Goal: Download file/media

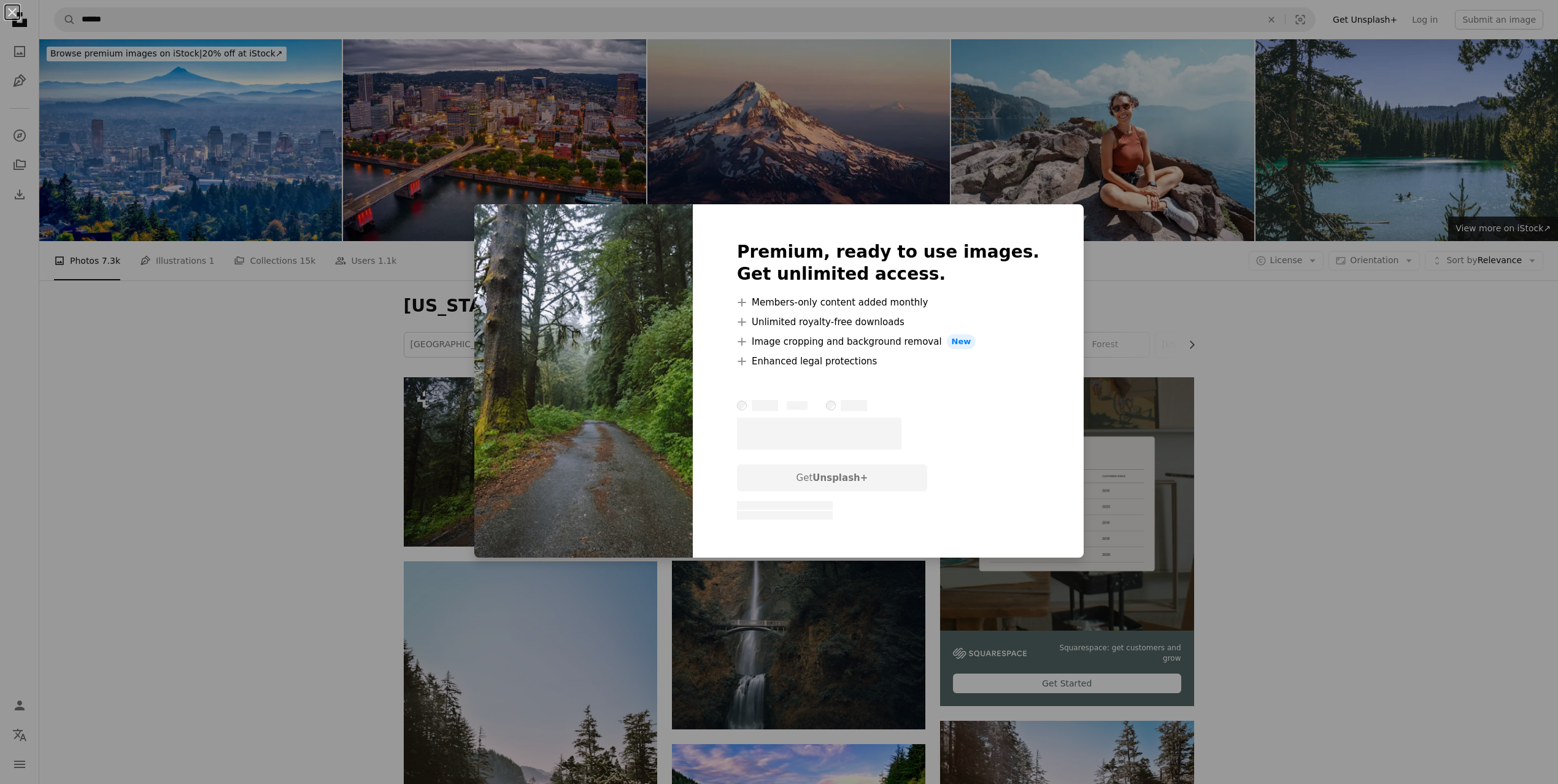
scroll to position [212, 0]
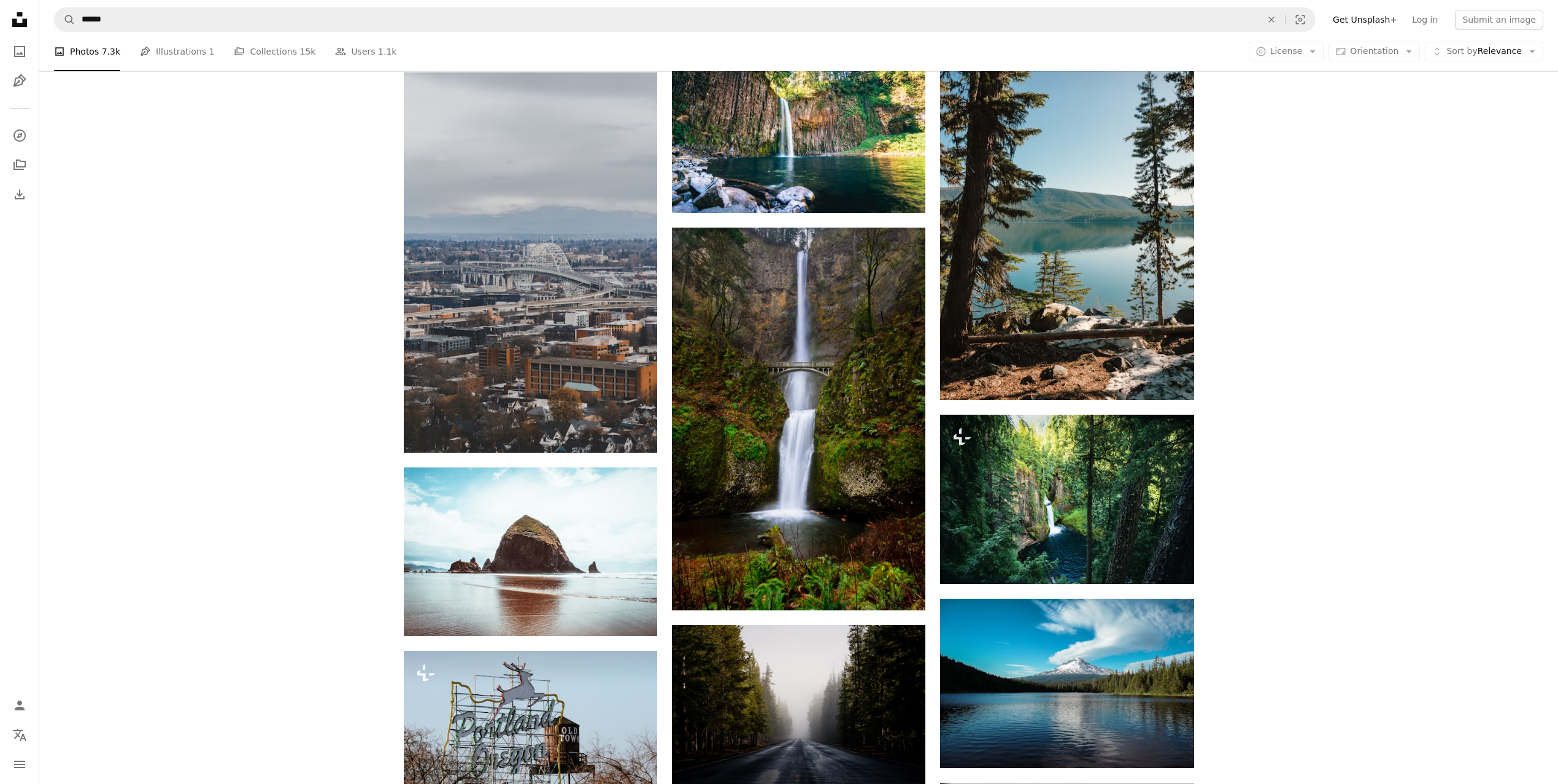
scroll to position [1013, 0]
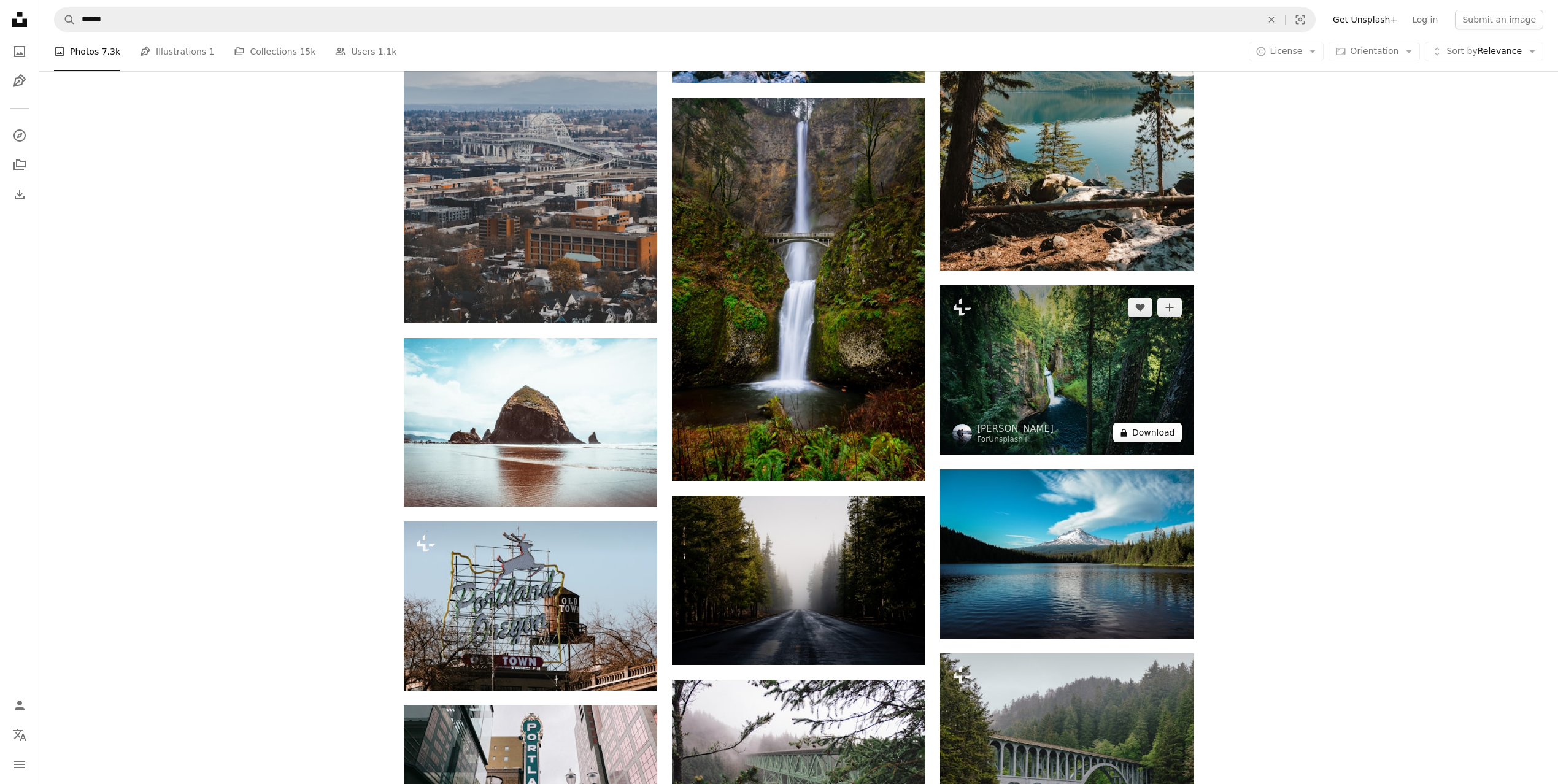
click at [1159, 431] on button "A lock Download" at bounding box center [1147, 432] width 69 height 20
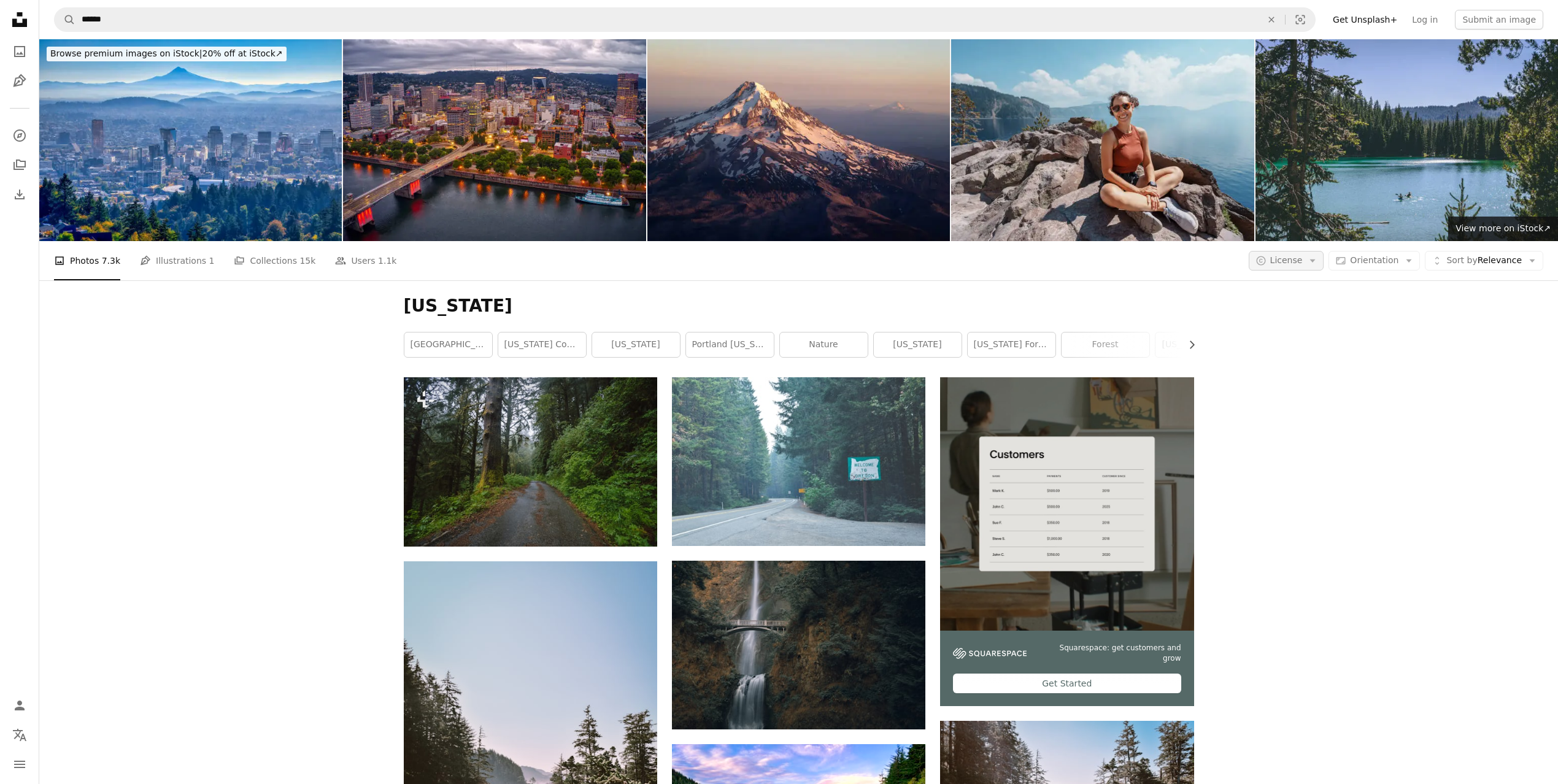
click at [1303, 262] on span "License" at bounding box center [1286, 260] width 33 height 10
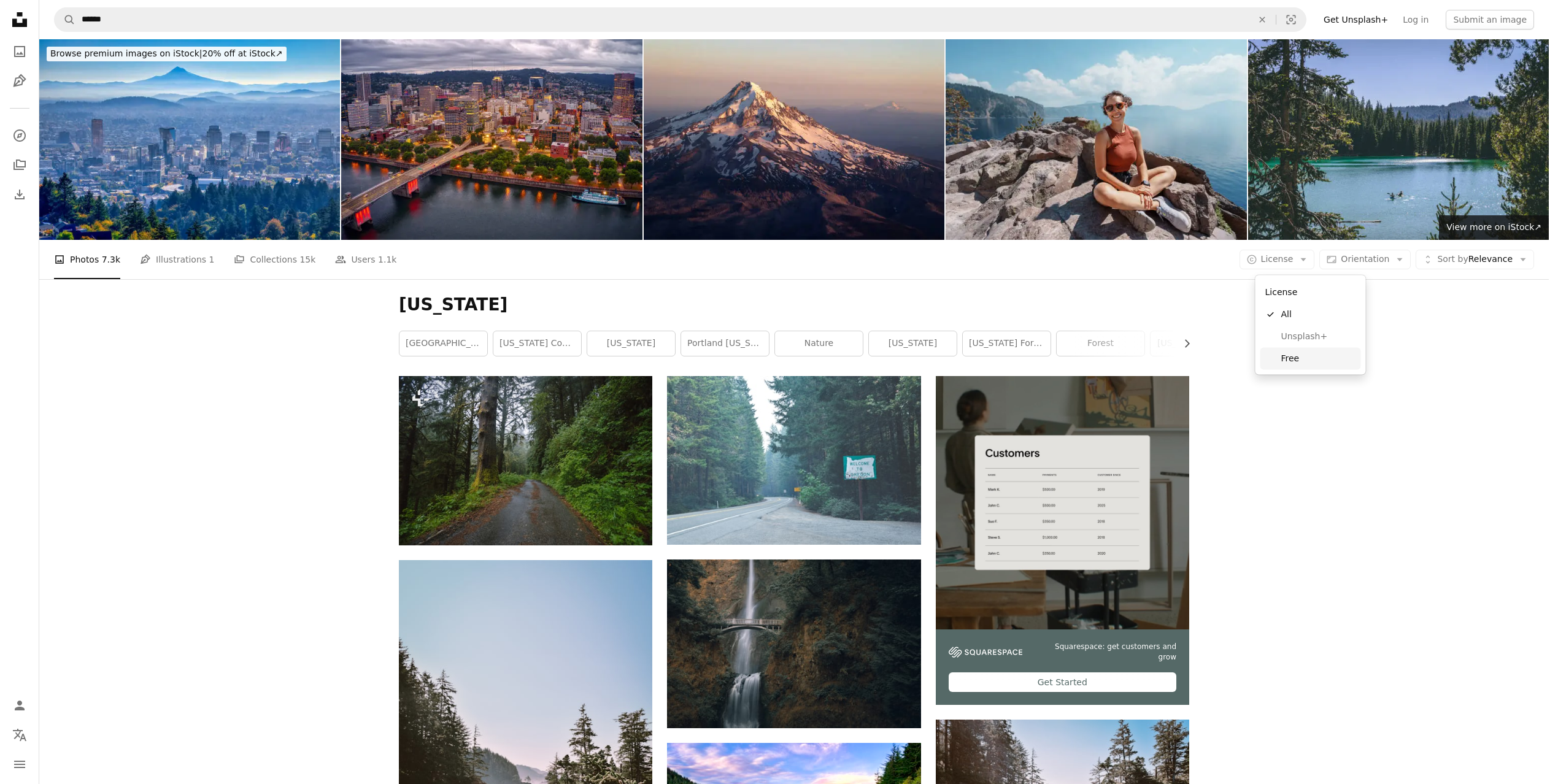
click at [1301, 357] on span "Free" at bounding box center [1318, 358] width 75 height 12
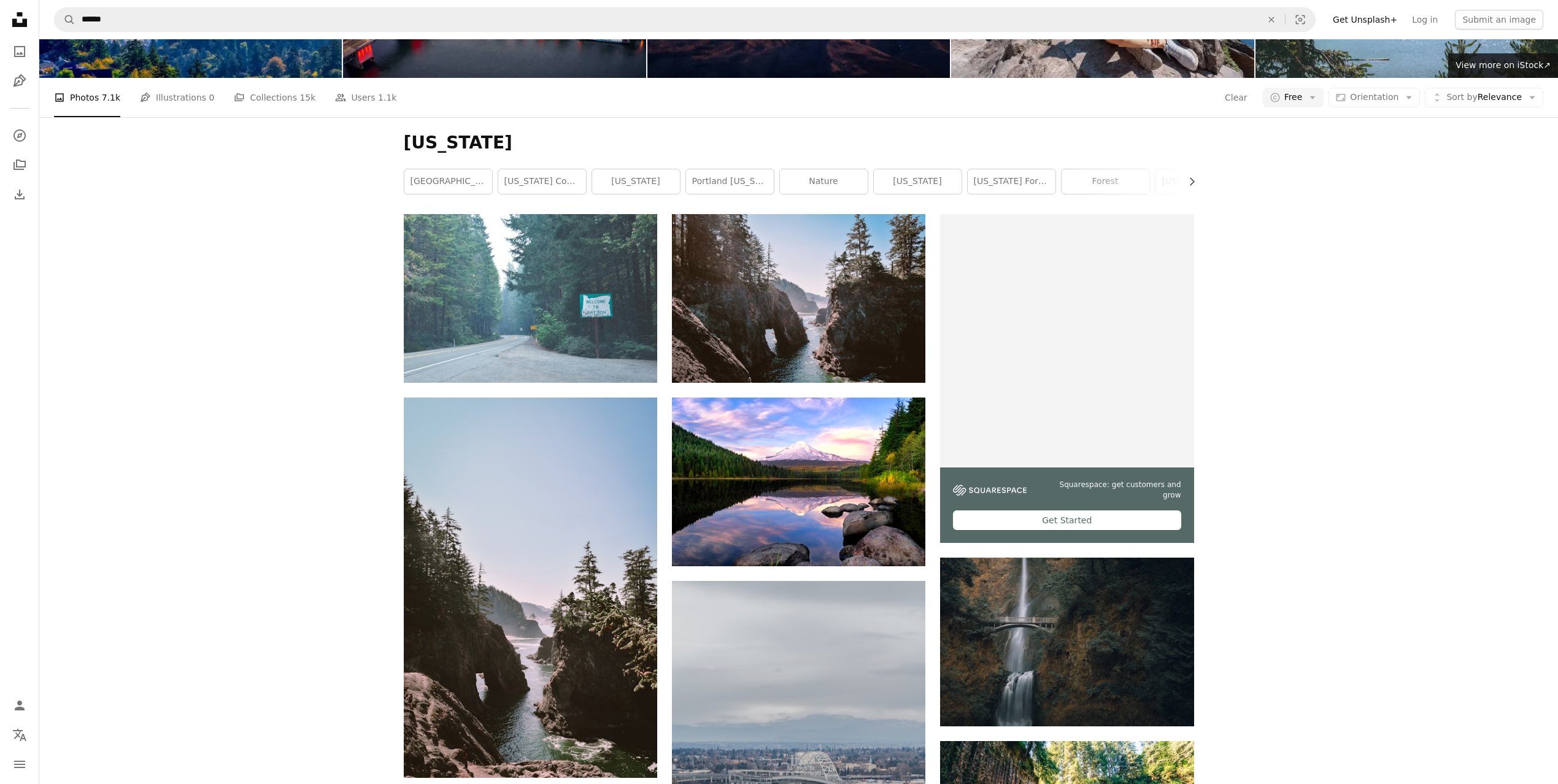
scroll to position [78, 0]
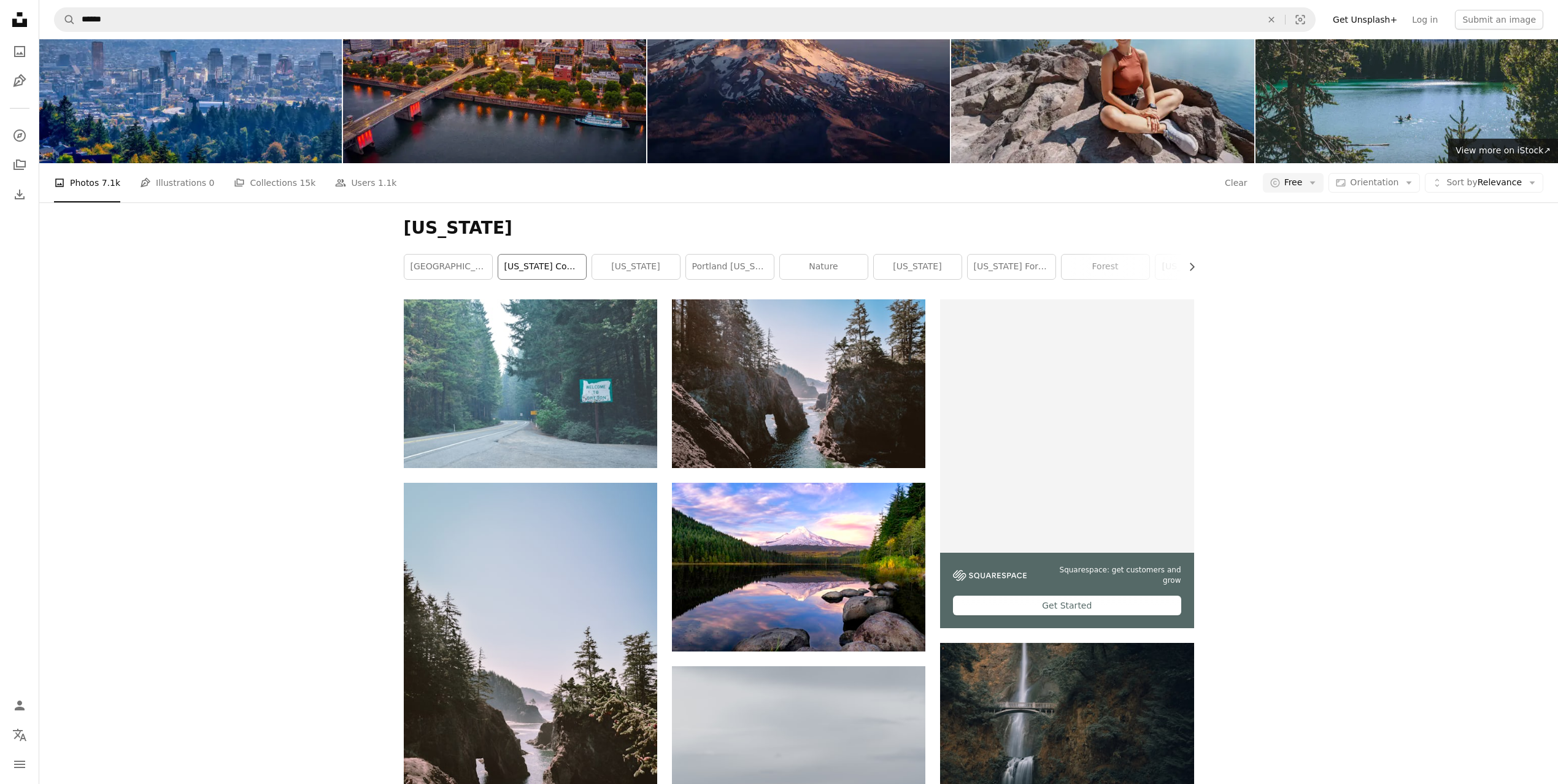
click at [532, 269] on link "[US_STATE] coast" at bounding box center [542, 267] width 87 height 24
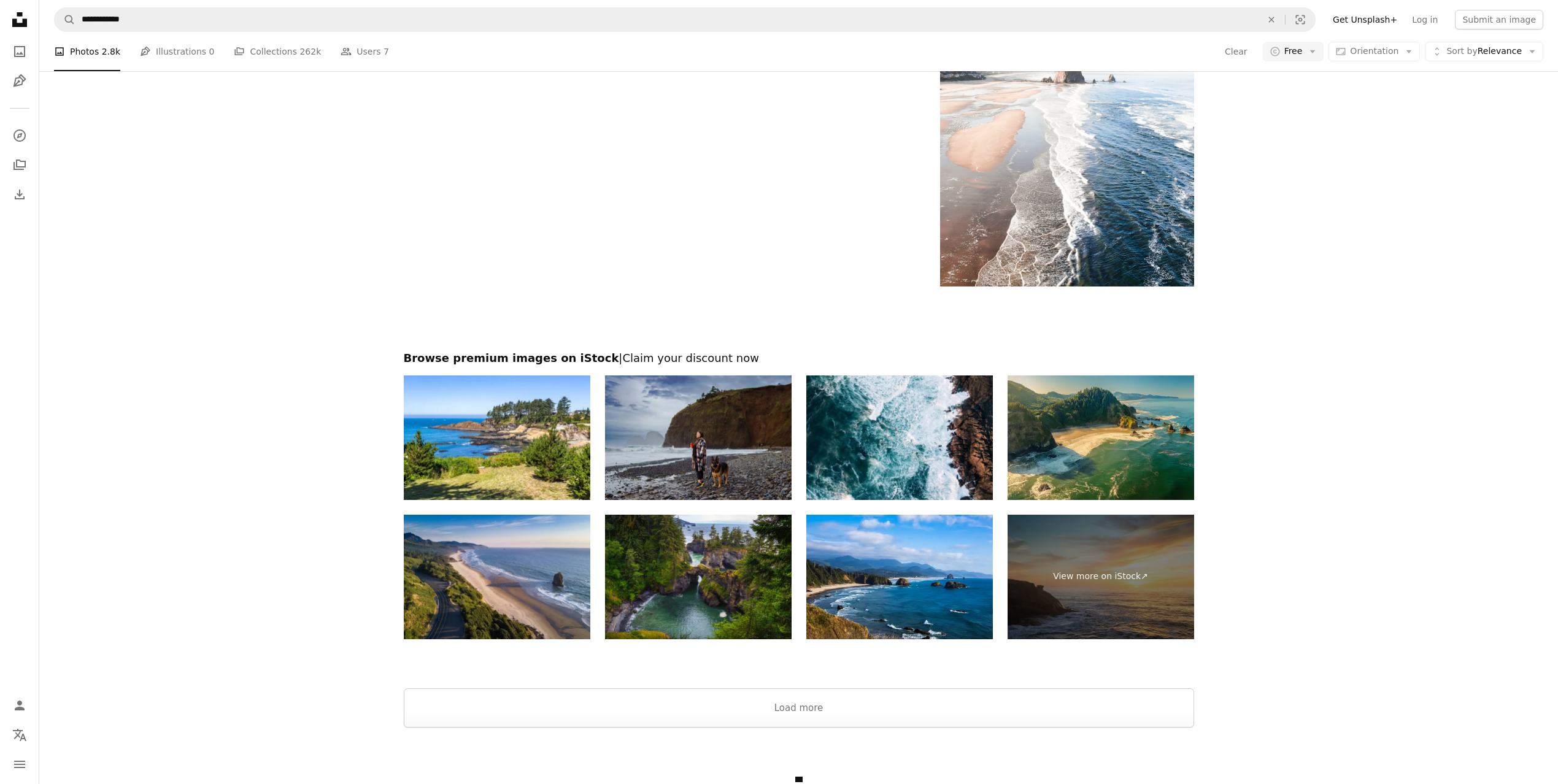
scroll to position [2256, 0]
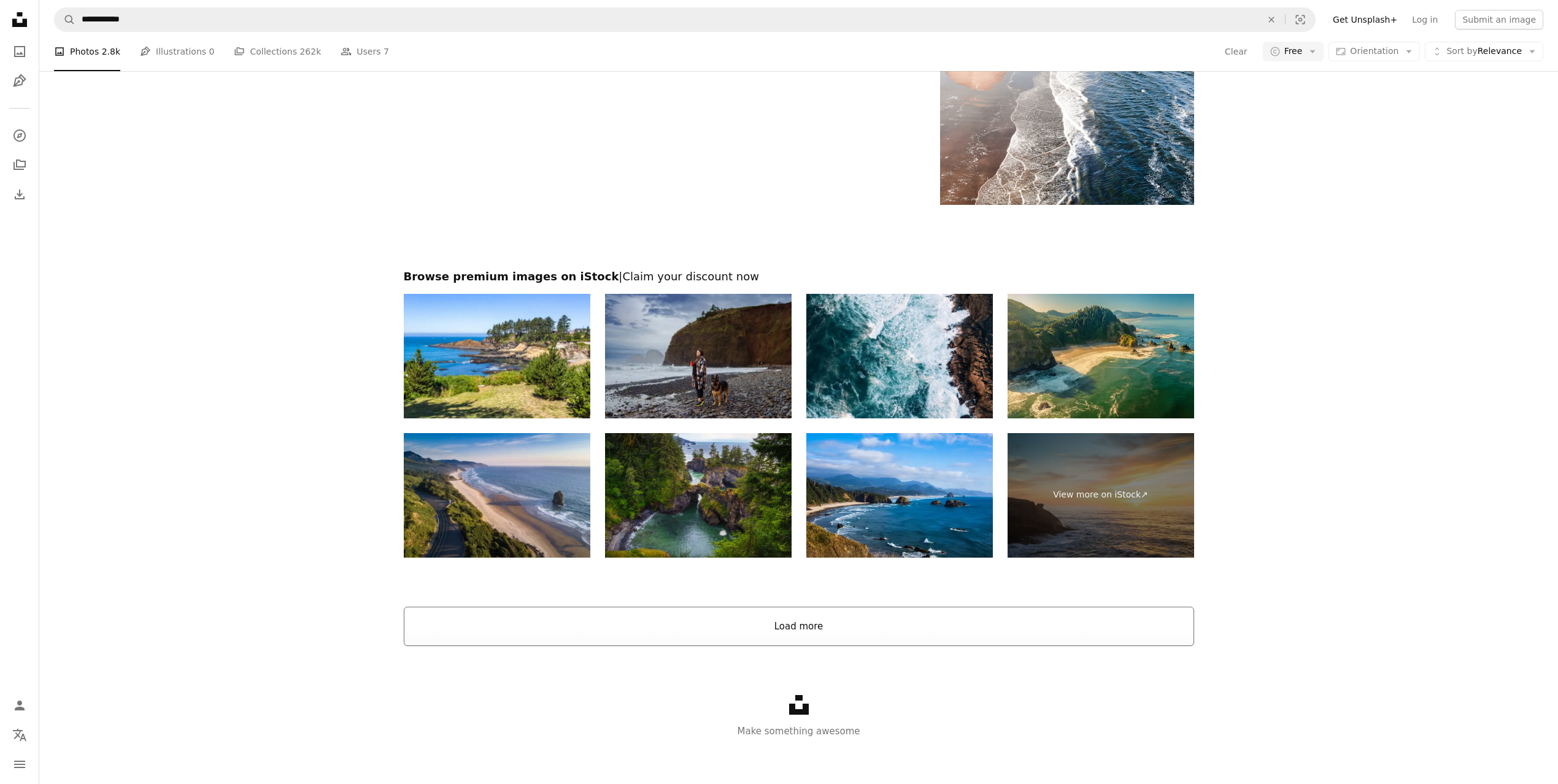
click at [800, 622] on button "Load more" at bounding box center [799, 626] width 791 height 39
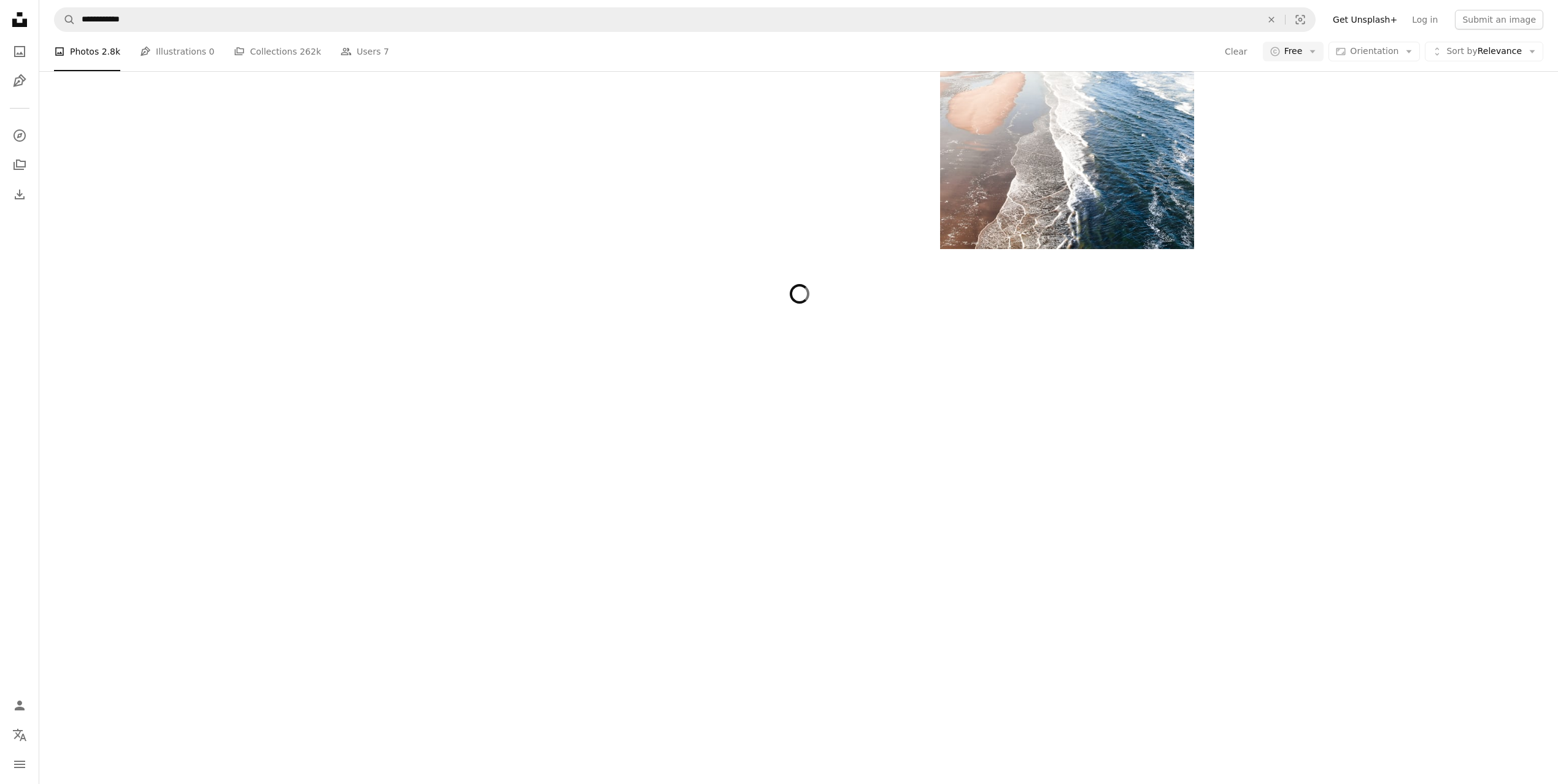
scroll to position [2211, 0]
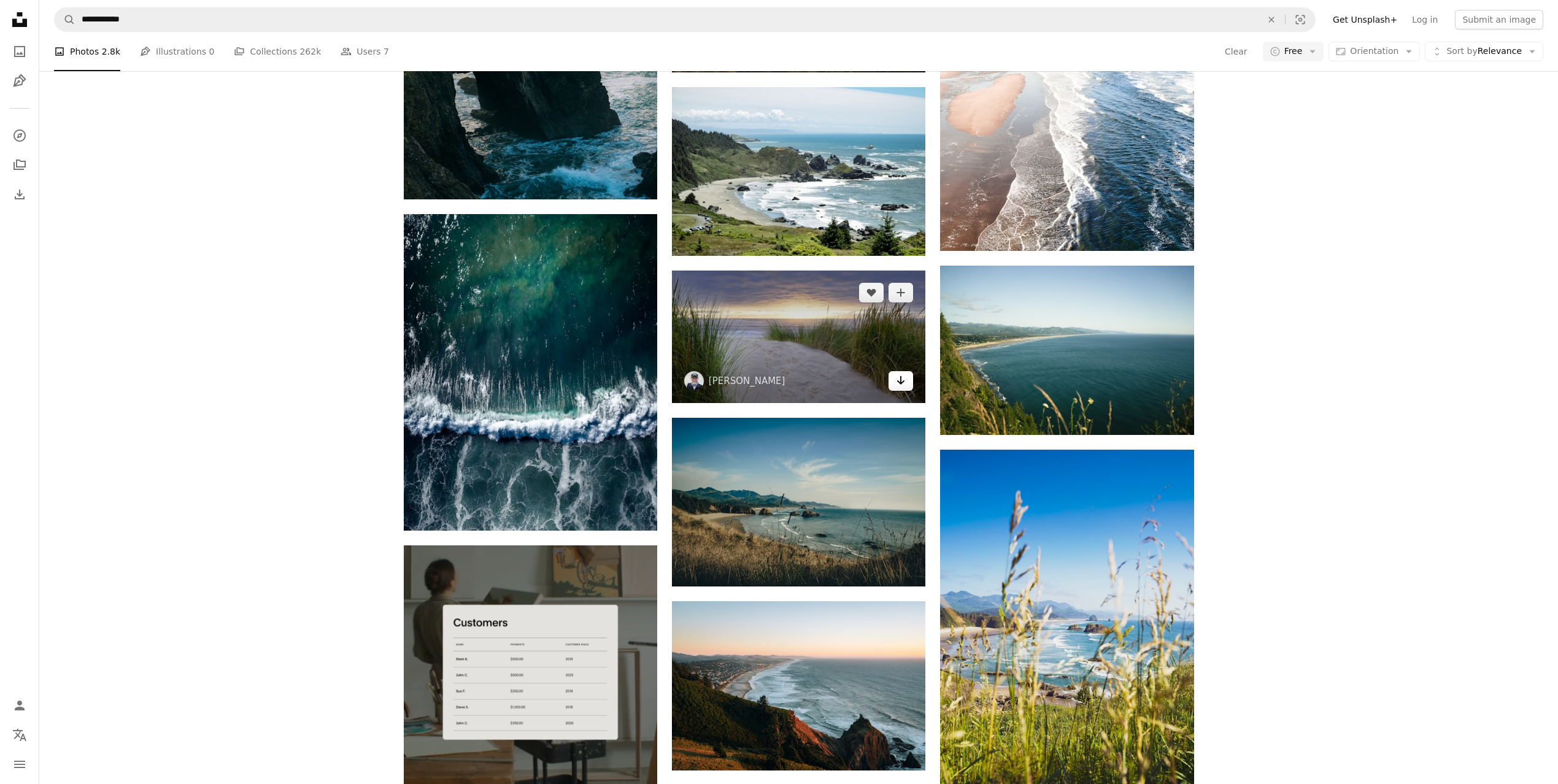
click at [896, 382] on icon "Arrow pointing down" at bounding box center [900, 381] width 10 height 15
